Goal: Task Accomplishment & Management: Manage account settings

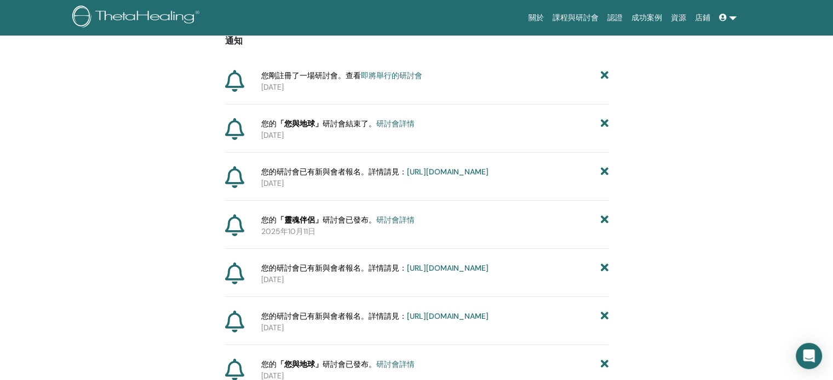
scroll to position [136, 0]
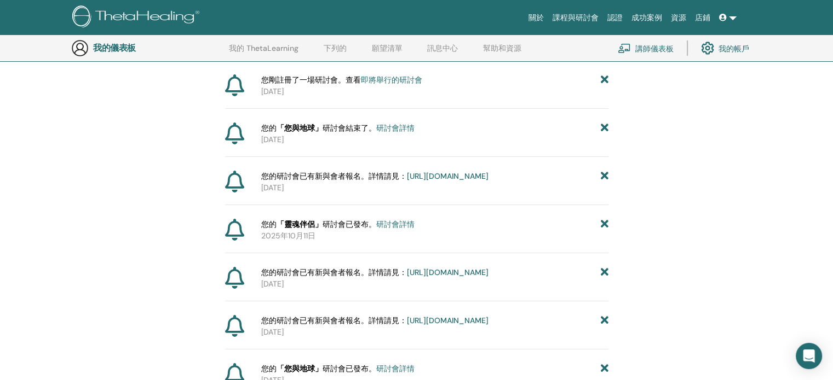
click at [381, 80] on font "即將舉行的研討會" at bounding box center [391, 80] width 61 height 10
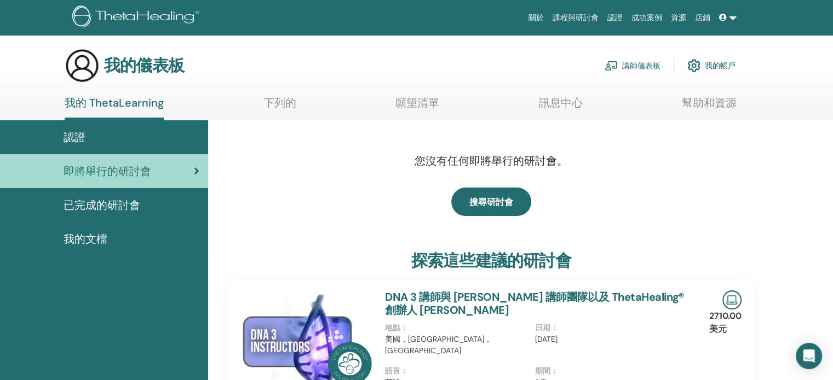
click at [115, 201] on font "已完成的研討會" at bounding box center [101, 205] width 77 height 14
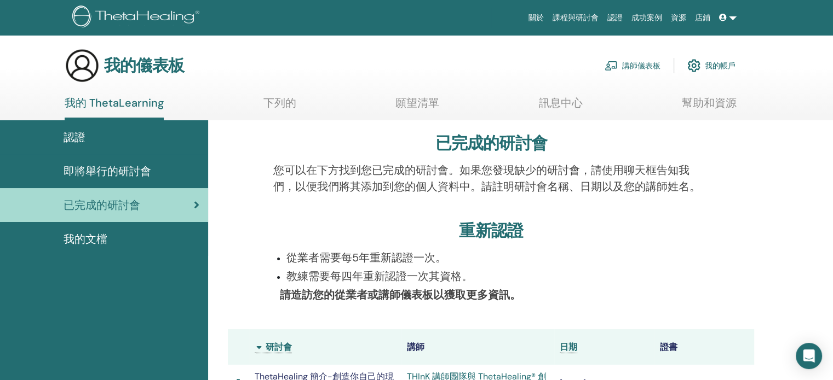
click at [635, 65] on font "講師儀表板" at bounding box center [641, 66] width 38 height 10
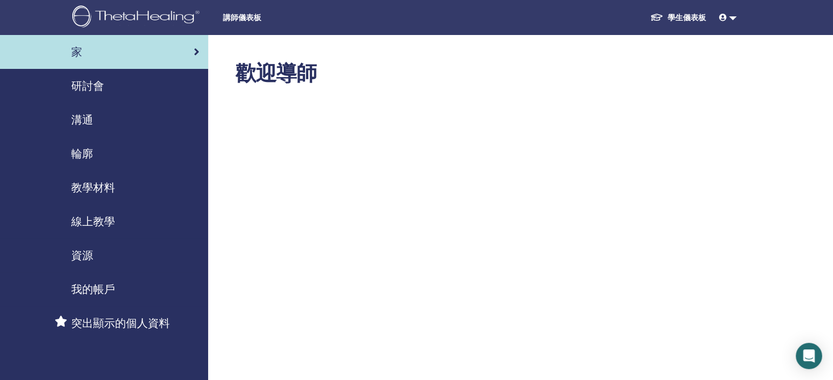
click at [92, 91] on font "研討會" at bounding box center [87, 86] width 33 height 14
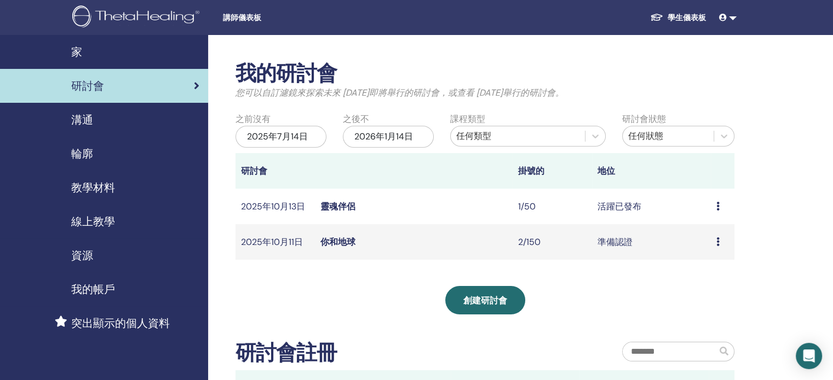
click at [720, 206] on div "預覽 編輯 與會者 取消" at bounding box center [722, 206] width 13 height 13
click at [711, 249] on font "與會者" at bounding box center [704, 247] width 26 height 11
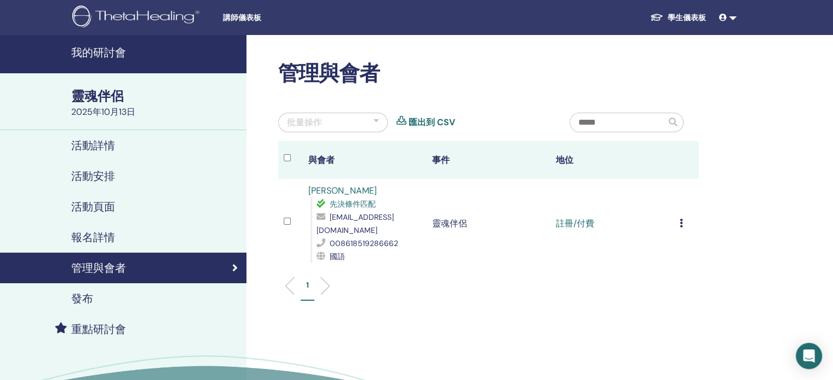
click at [680, 220] on icon at bounding box center [680, 223] width 3 height 9
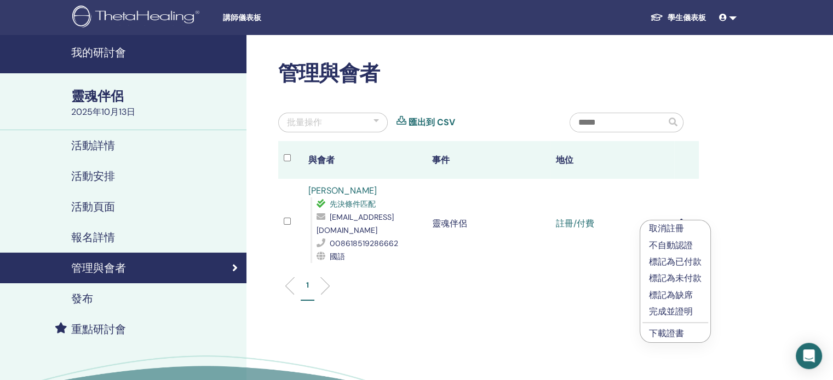
click at [693, 261] on font "標記為已付款" at bounding box center [675, 261] width 53 height 11
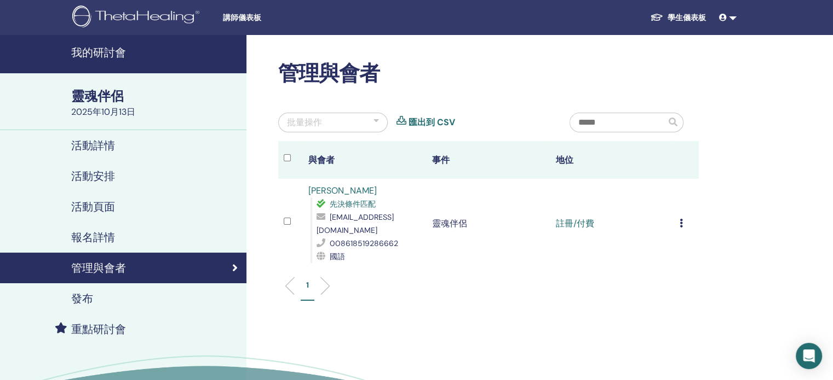
click at [681, 221] on icon at bounding box center [680, 223] width 3 height 9
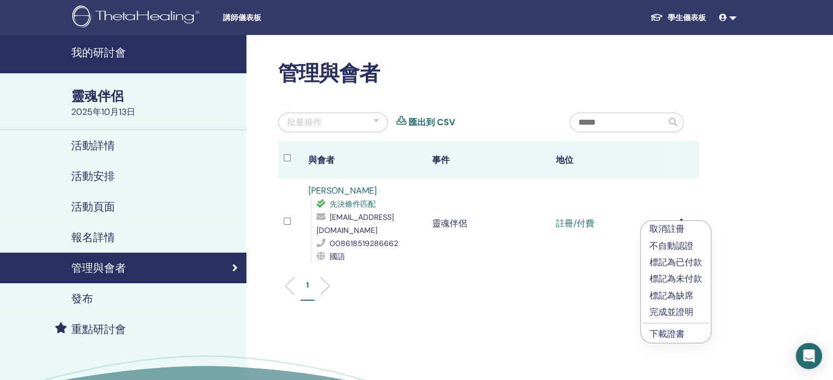
click at [683, 310] on font "完成並證明" at bounding box center [671, 312] width 44 height 11
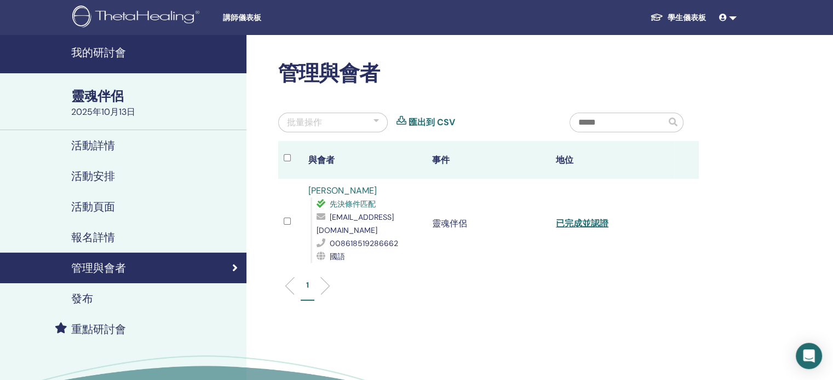
click at [113, 14] on img at bounding box center [137, 17] width 131 height 25
